Goal: Task Accomplishment & Management: Use online tool/utility

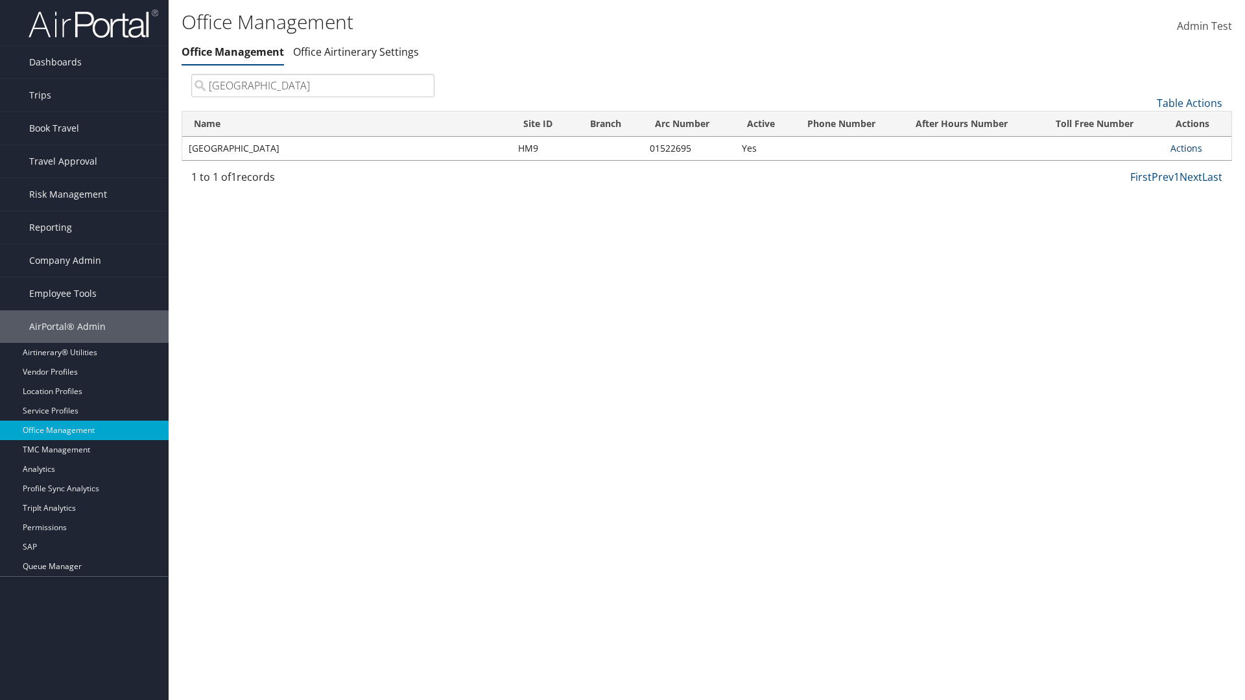
type input "[GEOGRAPHIC_DATA]"
click at [1186, 148] on link "Actions" at bounding box center [1187, 148] width 32 height 12
click at [1143, 277] on link "Manage Office Queues" at bounding box center [1144, 278] width 110 height 22
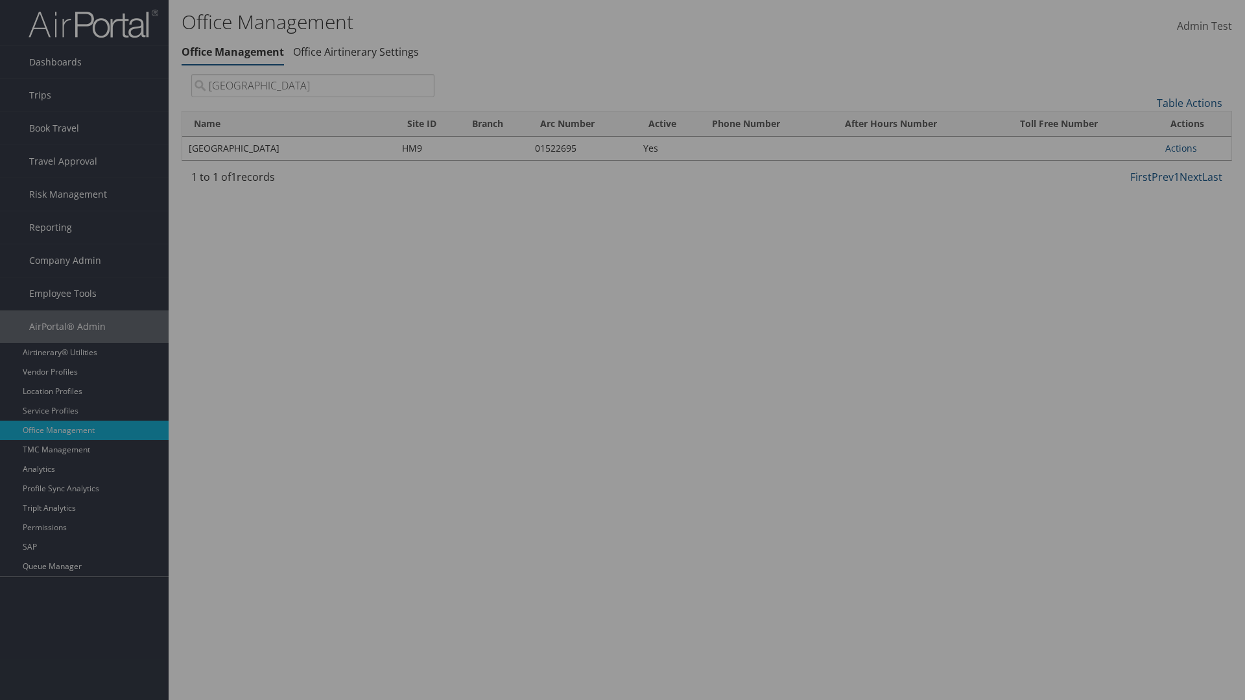
click at [0, 0] on link "Table Actions" at bounding box center [0, 0] width 0 height 0
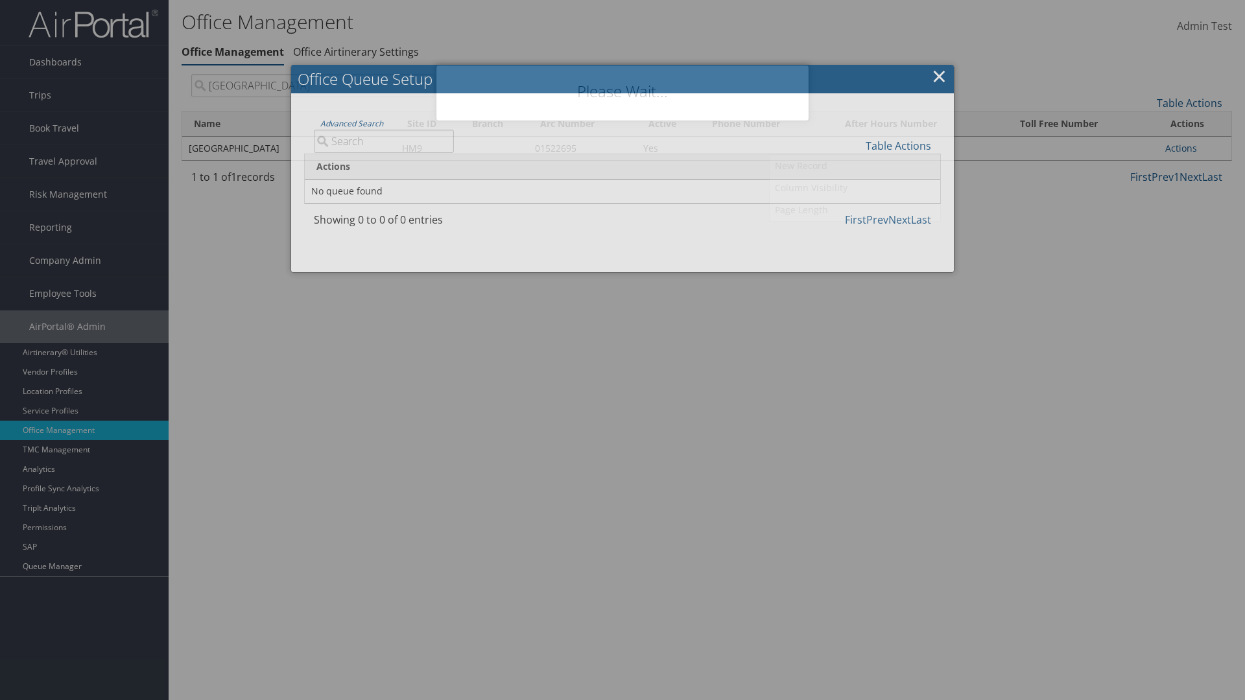
click at [855, 165] on link "New Record" at bounding box center [855, 166] width 171 height 22
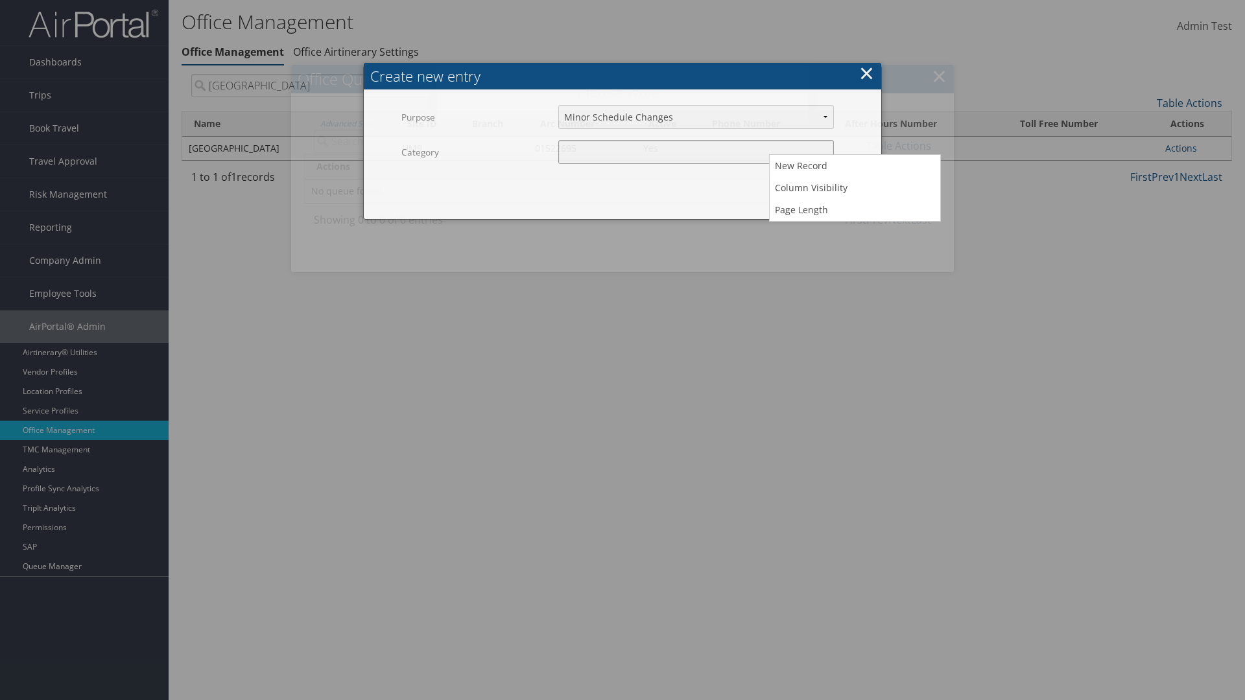
click at [696, 140] on input "Category" at bounding box center [696, 152] width 276 height 24
type input "test"
click at [837, 176] on button "Create" at bounding box center [838, 191] width 62 height 30
